Goal: Task Accomplishment & Management: Use online tool/utility

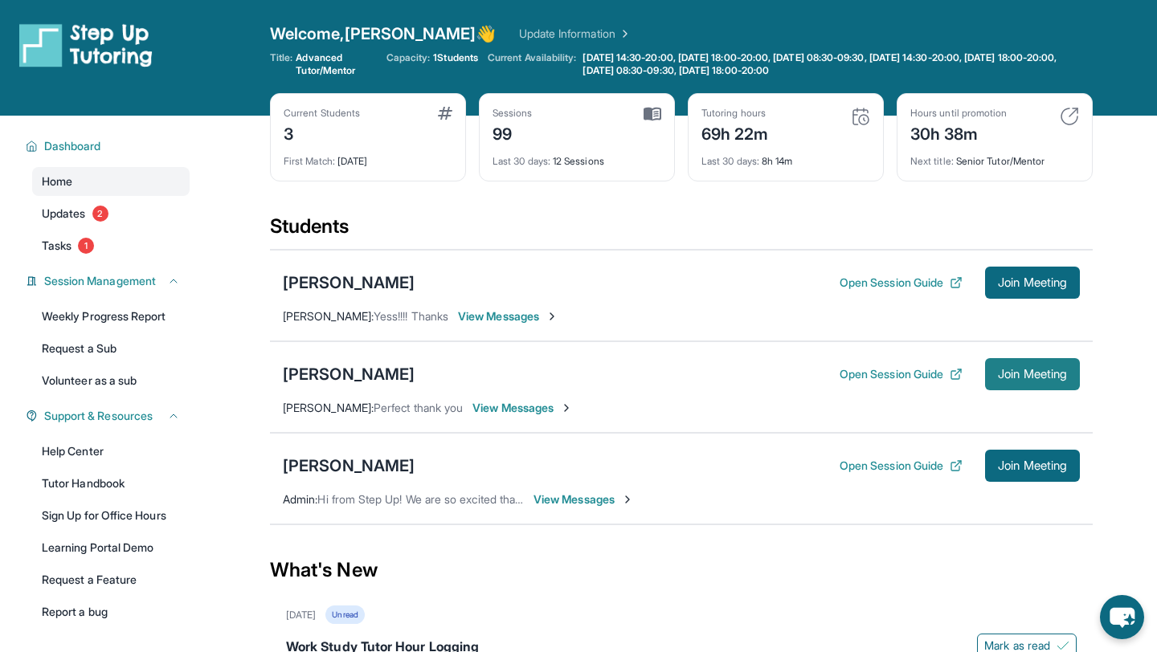
click at [1010, 382] on button "Join Meeting" at bounding box center [1032, 374] width 95 height 32
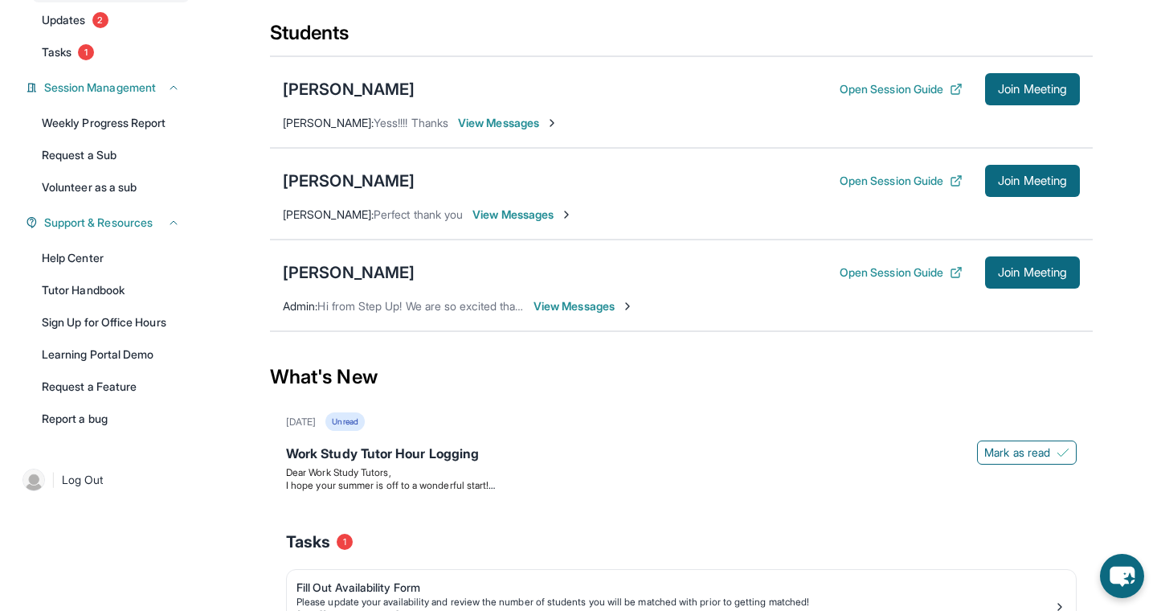
scroll to position [250, 0]
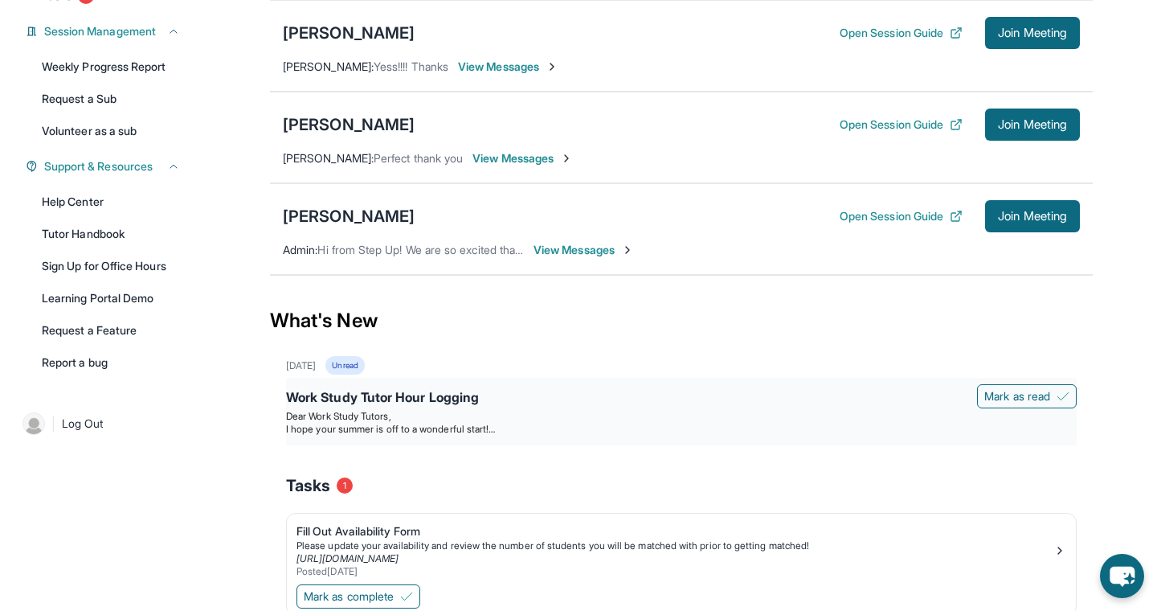
click at [391, 403] on div "Work Study Tutor Hour Logging" at bounding box center [681, 398] width 791 height 22
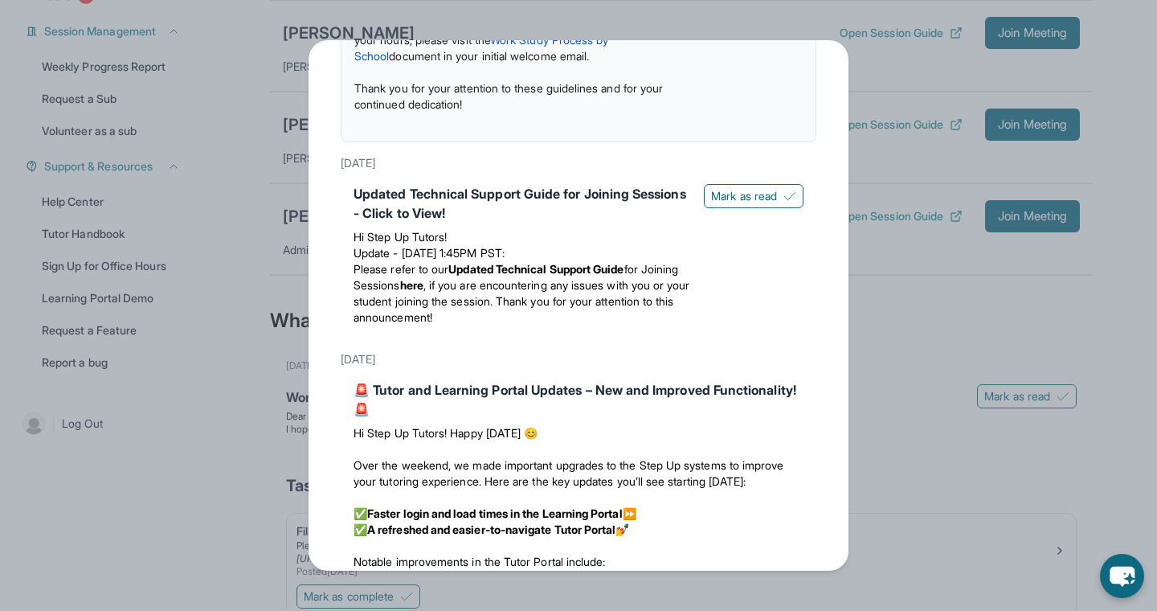
scroll to position [890, 0]
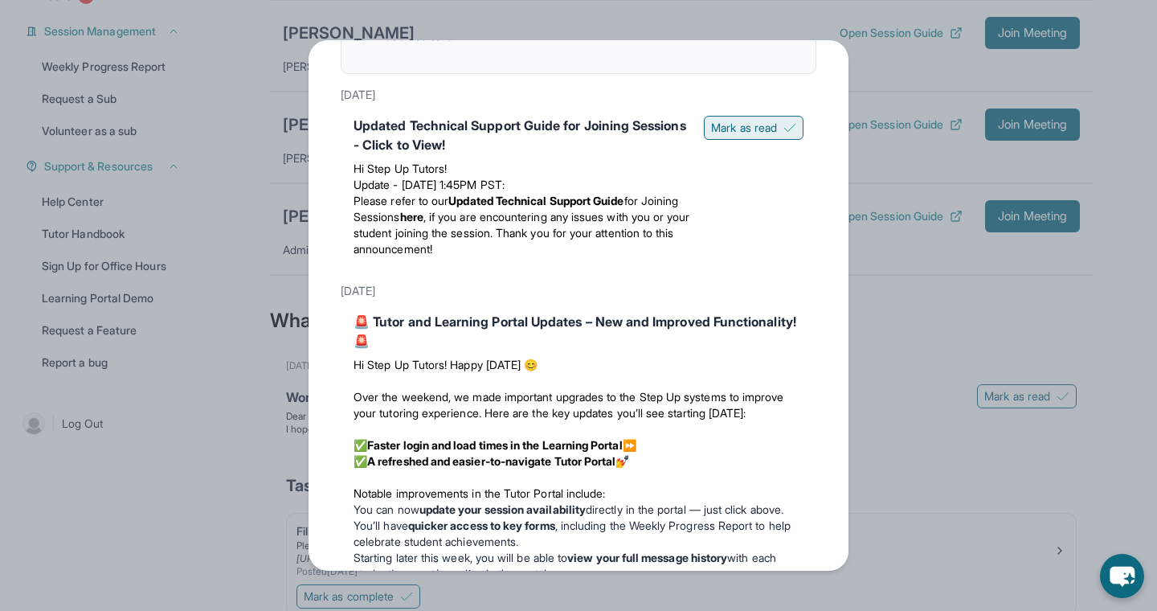
click at [768, 129] on span "Mark as read" at bounding box center [744, 128] width 66 height 16
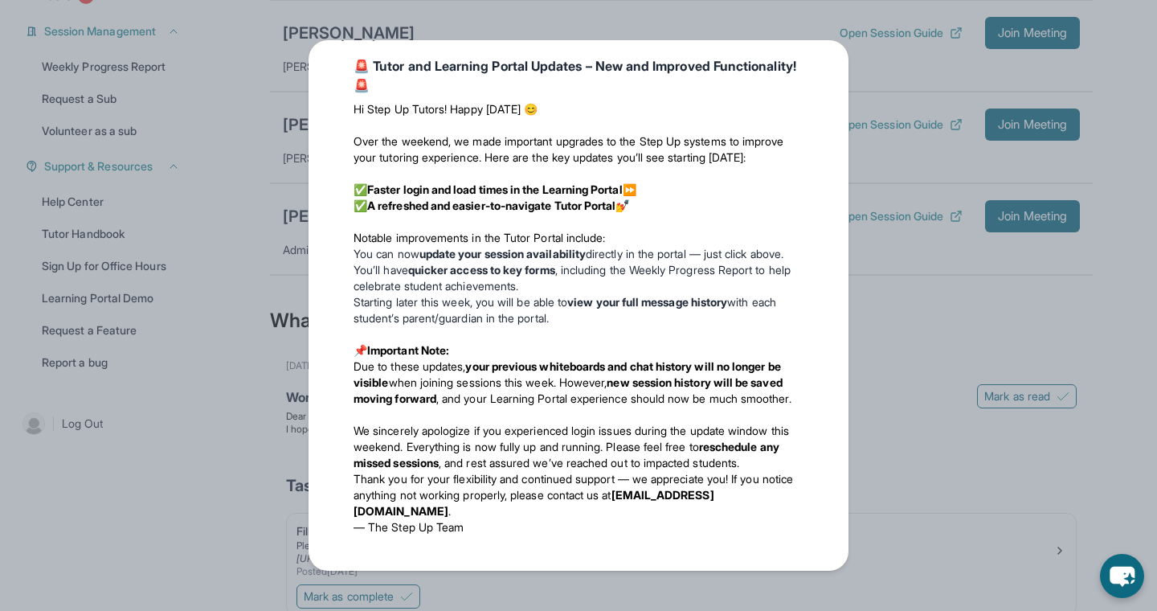
scroll to position [1159, 0]
click at [924, 382] on div "Updates August 27th 📢 Exciting Fall 2025 Updates from Step Up Tutoring! We’ve g…" at bounding box center [578, 305] width 1157 height 611
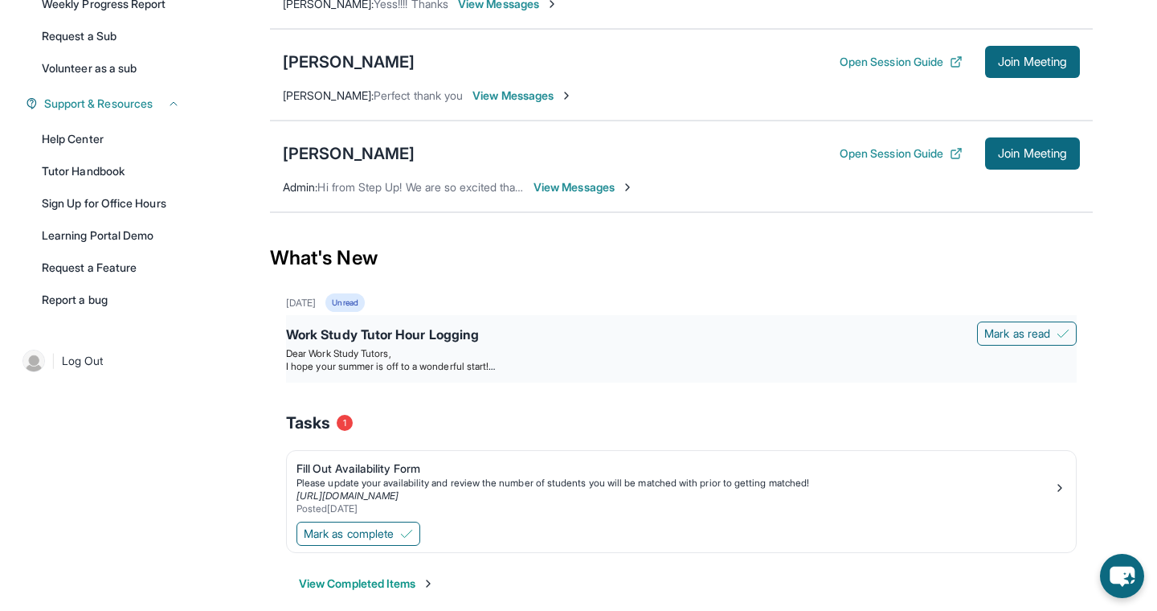
scroll to position [332, 0]
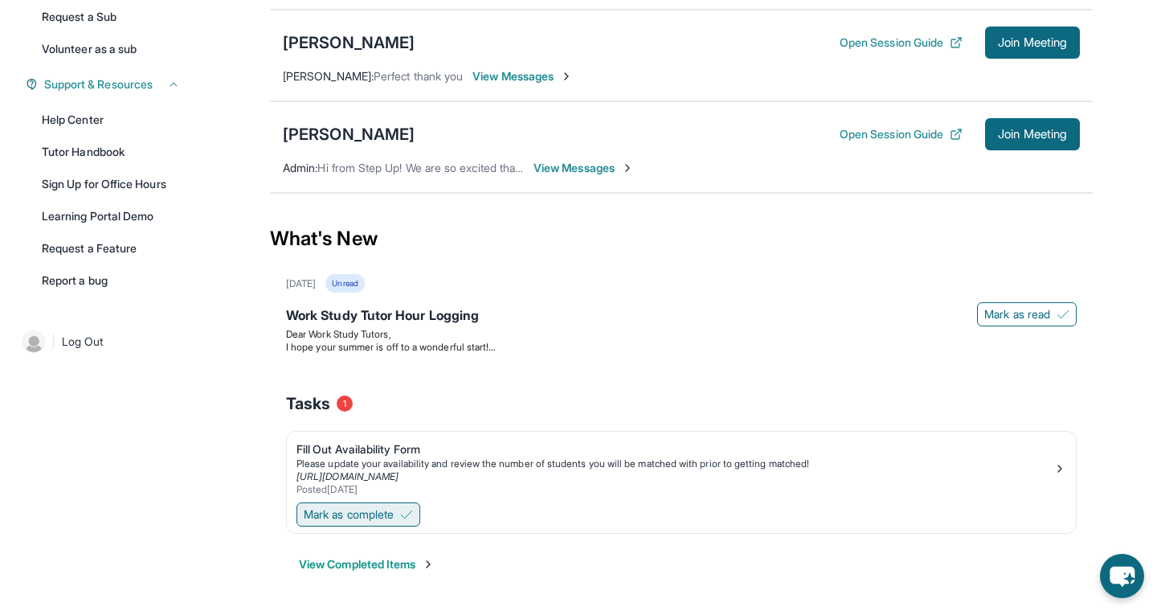
click at [393, 512] on span "Mark as complete" at bounding box center [349, 514] width 90 height 16
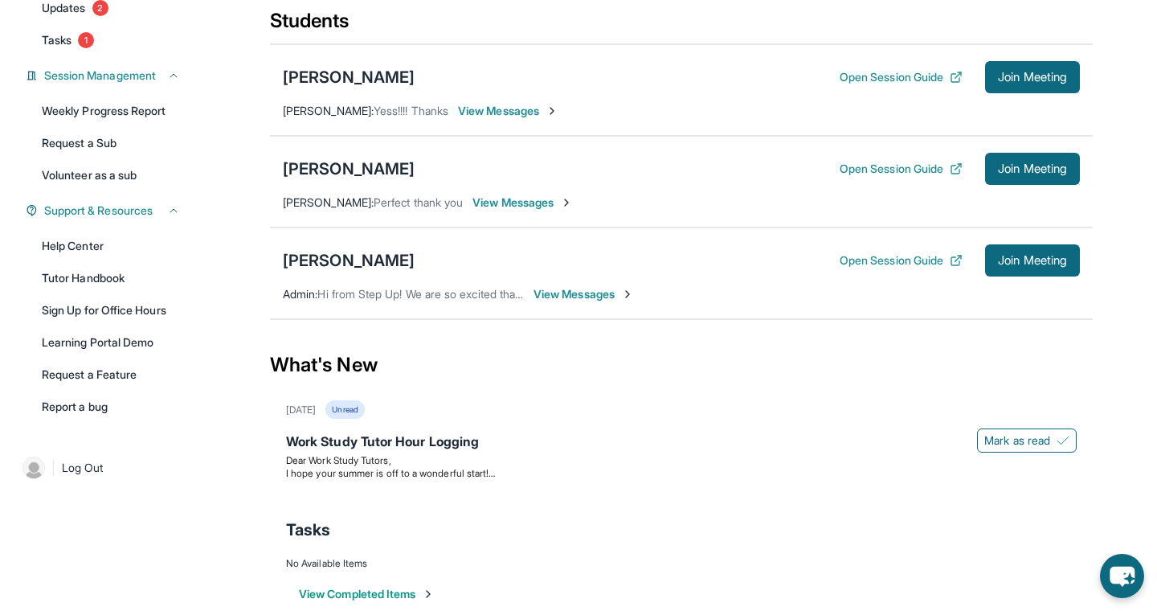
scroll to position [104, 0]
